Goal: Find specific page/section: Find specific page/section

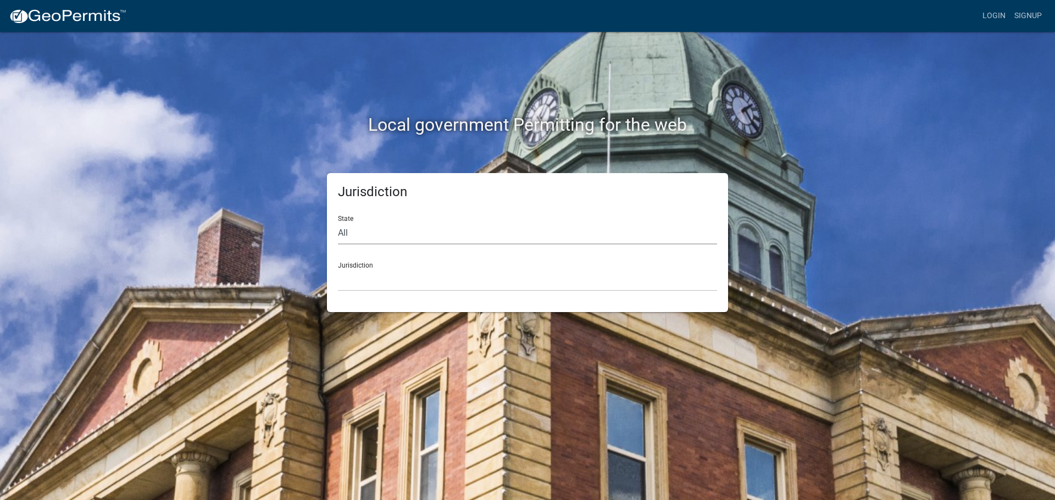
click at [434, 232] on select "All [US_STATE] [US_STATE] [US_STATE] [US_STATE] [US_STATE] [US_STATE] [US_STATE…" at bounding box center [527, 233] width 379 height 23
select select "[US_STATE]"
click at [338, 222] on select "All [US_STATE] [US_STATE] [US_STATE] [US_STATE] [US_STATE] [US_STATE] [US_STATE…" at bounding box center [527, 233] width 379 height 23
click at [482, 274] on select "[GEOGRAPHIC_DATA], [US_STATE] [GEOGRAPHIC_DATA], [US_STATE] [GEOGRAPHIC_DATA], …" at bounding box center [527, 280] width 379 height 23
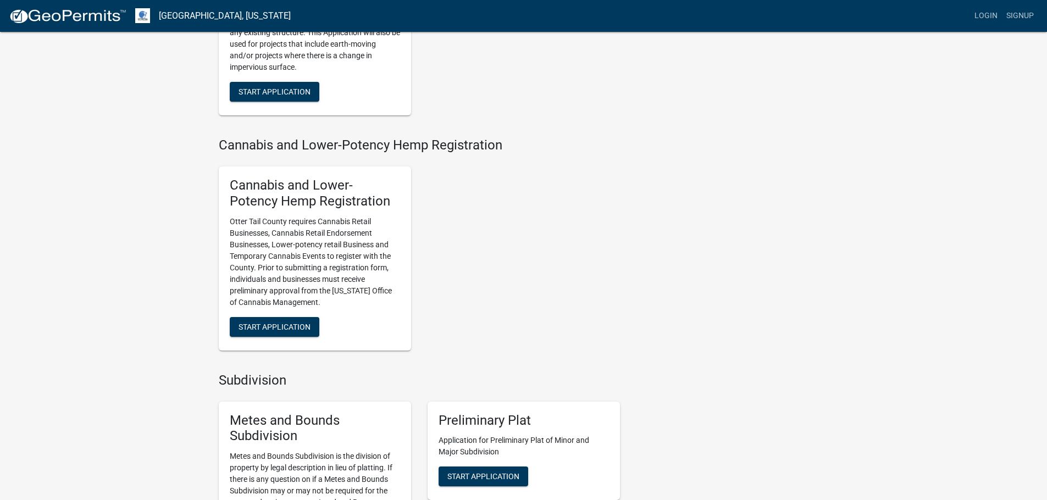
scroll to position [848, 0]
